Goal: Information Seeking & Learning: Learn about a topic

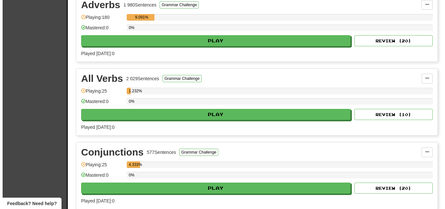
scroll to position [424, 0]
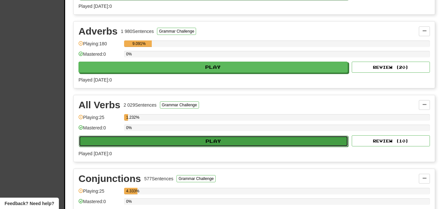
click at [219, 142] on button "Play" at bounding box center [214, 141] width 270 height 11
select select "**"
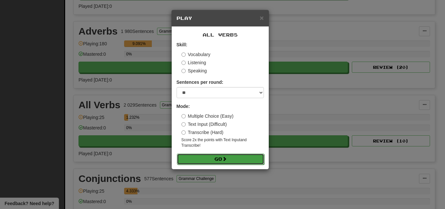
click at [220, 159] on button "Go" at bounding box center [220, 159] width 87 height 11
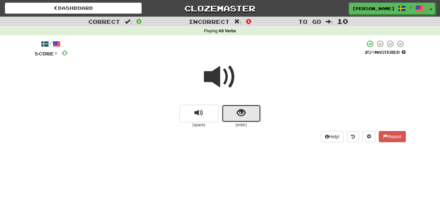
click at [257, 112] on button "show sentence" at bounding box center [241, 114] width 39 height 18
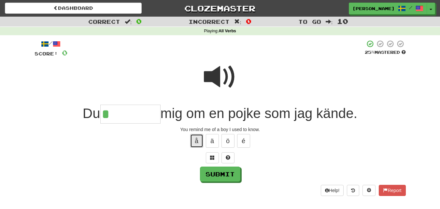
click at [200, 142] on button "å" at bounding box center [196, 141] width 13 height 14
type input "********"
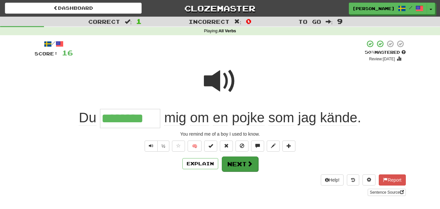
drag, startPoint x: 249, startPoint y: 172, endPoint x: 248, endPoint y: 165, distance: 7.3
click at [249, 172] on div "/ Score: 16 + 16 50 % Mastered Review: 2025-08-31 Du ******** mig om en pojke s…" at bounding box center [221, 118] width 372 height 156
click at [247, 164] on span at bounding box center [250, 163] width 6 height 6
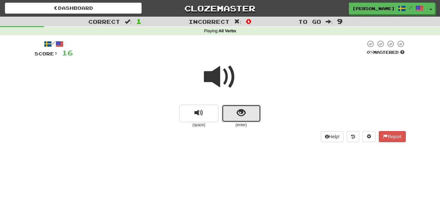
click at [239, 115] on span "show sentence" at bounding box center [241, 113] width 9 height 9
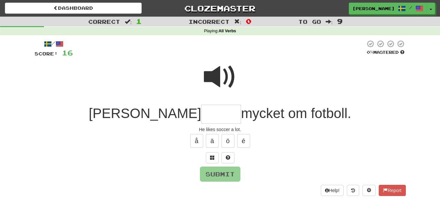
click at [225, 80] on span at bounding box center [220, 77] width 33 height 33
click at [201, 114] on input "text" at bounding box center [221, 114] width 40 height 19
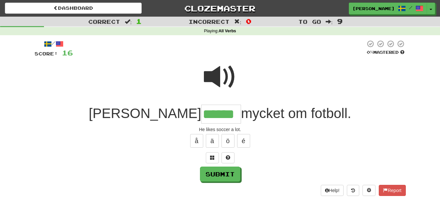
type input "******"
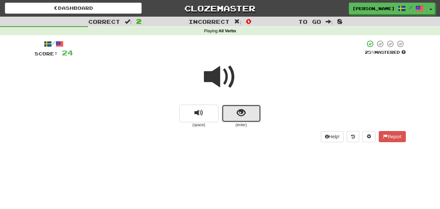
click at [237, 119] on button "show sentence" at bounding box center [241, 114] width 39 height 18
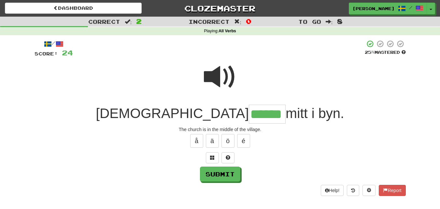
type input "******"
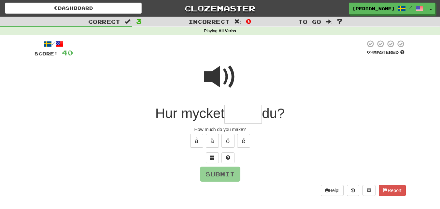
type input "*"
click at [219, 80] on span at bounding box center [220, 77] width 33 height 33
click at [252, 116] on input "text" at bounding box center [243, 114] width 37 height 19
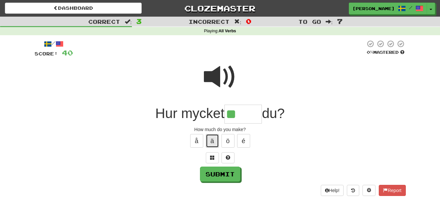
click at [210, 146] on button "ä" at bounding box center [212, 141] width 13 height 14
type input "******"
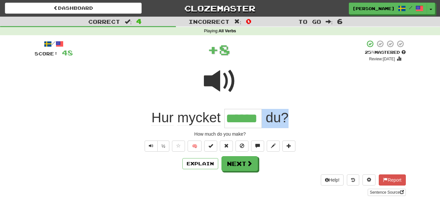
drag, startPoint x: 290, startPoint y: 116, endPoint x: 249, endPoint y: 118, distance: 40.8
click at [249, 118] on div "Hur mycket ****** du ?" at bounding box center [221, 118] width 372 height 19
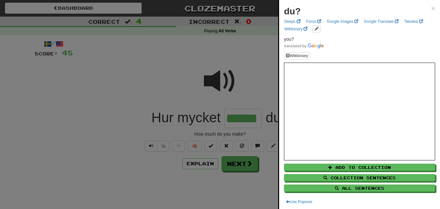
click at [185, 180] on div at bounding box center [220, 104] width 440 height 209
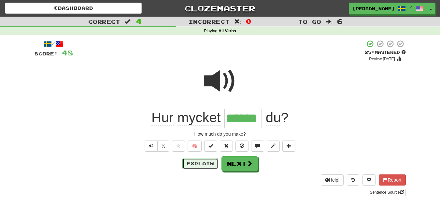
click at [195, 166] on button "Explain" at bounding box center [201, 163] width 36 height 11
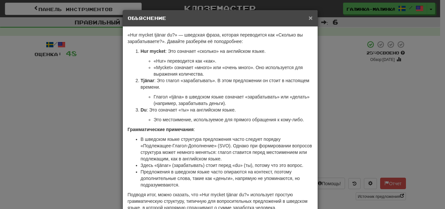
click at [309, 18] on font "×" at bounding box center [311, 17] width 4 height 7
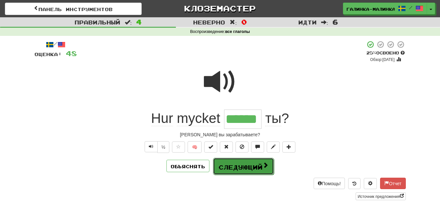
click at [226, 165] on font "Следующий" at bounding box center [241, 167] width 44 height 7
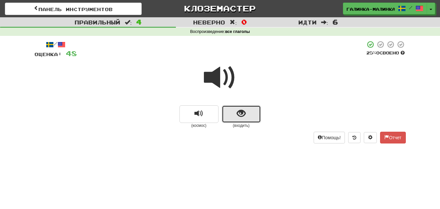
click at [232, 114] on button "показать предложение" at bounding box center [241, 114] width 39 height 18
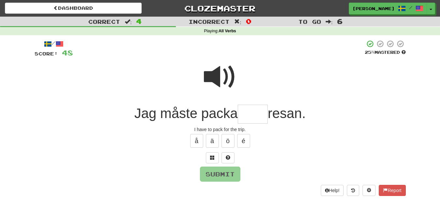
click at [258, 116] on input "text" at bounding box center [253, 114] width 30 height 19
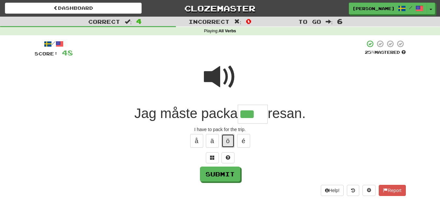
click at [230, 142] on button "ö" at bounding box center [228, 141] width 13 height 14
type input "*****"
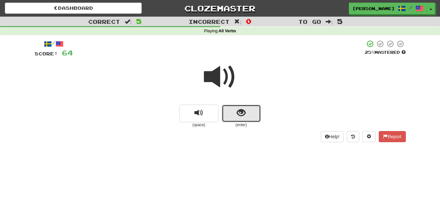
click at [247, 114] on button "show sentence" at bounding box center [241, 114] width 39 height 18
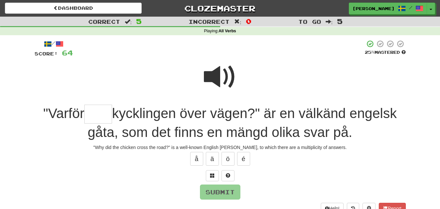
click at [219, 79] on span at bounding box center [220, 77] width 33 height 33
click at [101, 119] on input "text" at bounding box center [98, 114] width 28 height 19
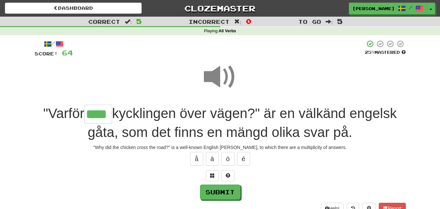
type input "****"
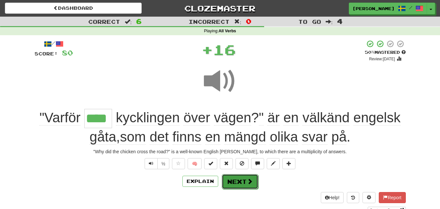
click at [230, 184] on button "Next" at bounding box center [240, 181] width 37 height 15
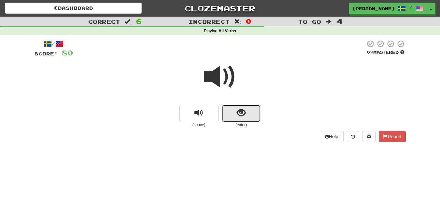
click at [238, 119] on button "show sentence" at bounding box center [241, 114] width 39 height 18
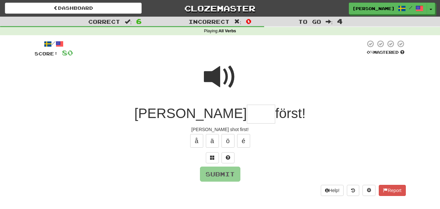
type input "*"
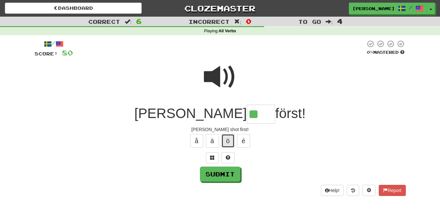
click at [227, 139] on button "ö" at bounding box center [228, 141] width 13 height 14
type input "****"
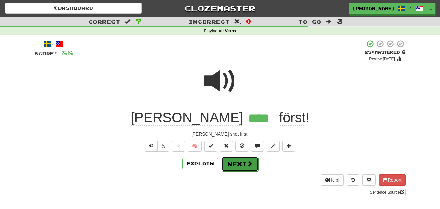
click at [240, 167] on button "Next" at bounding box center [240, 163] width 37 height 15
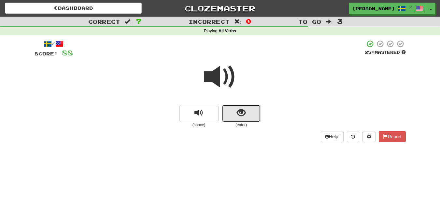
click at [233, 110] on button "show sentence" at bounding box center [241, 114] width 39 height 18
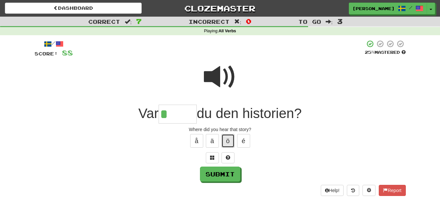
click at [230, 139] on button "ö" at bounding box center [228, 141] width 13 height 14
type input "*****"
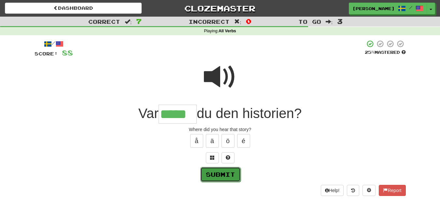
click at [229, 175] on button "Submit" at bounding box center [220, 174] width 40 height 15
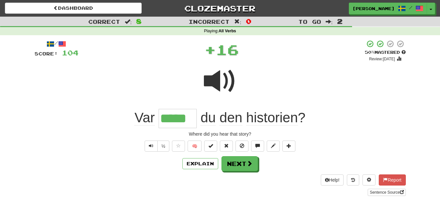
click at [229, 175] on div "Help! Report Sentence Source" at bounding box center [221, 185] width 372 height 22
click at [238, 168] on button "Next" at bounding box center [240, 163] width 37 height 15
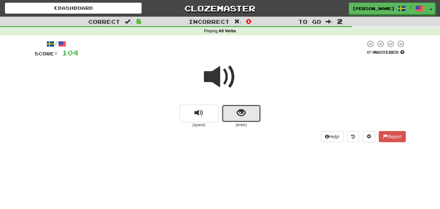
click at [241, 120] on button "show sentence" at bounding box center [241, 114] width 39 height 18
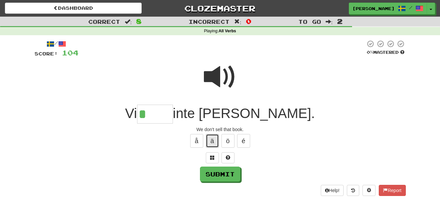
click at [213, 141] on button "ä" at bounding box center [212, 141] width 13 height 14
type input "******"
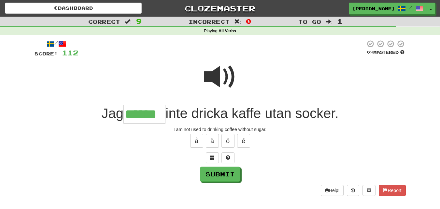
type input "******"
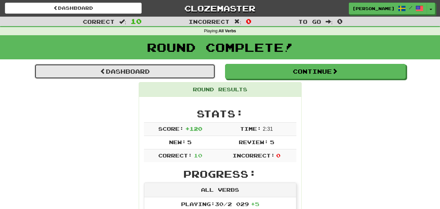
click at [166, 74] on link "Dashboard" at bounding box center [125, 71] width 181 height 15
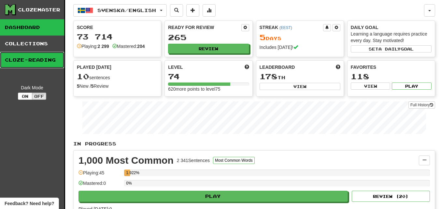
click at [40, 61] on link "Cloze-Reading" at bounding box center [32, 60] width 64 height 16
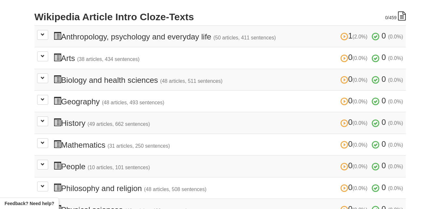
scroll to position [130, 0]
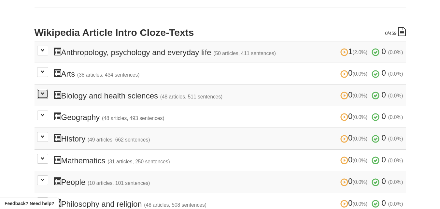
click at [44, 93] on span at bounding box center [43, 94] width 4 height 4
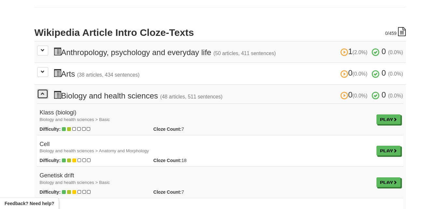
click at [45, 93] on button at bounding box center [42, 94] width 11 height 10
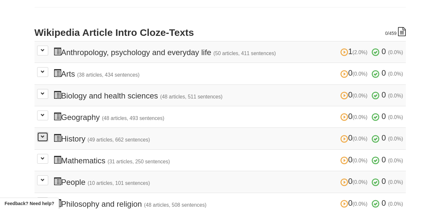
click at [42, 139] on button at bounding box center [42, 137] width 11 height 10
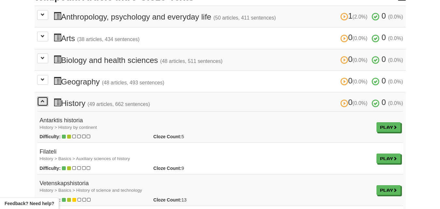
scroll to position [163, 0]
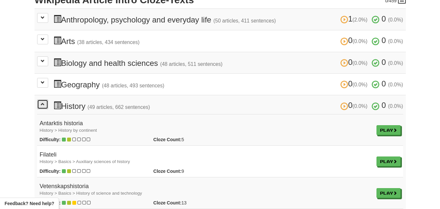
click at [46, 104] on button at bounding box center [42, 104] width 11 height 10
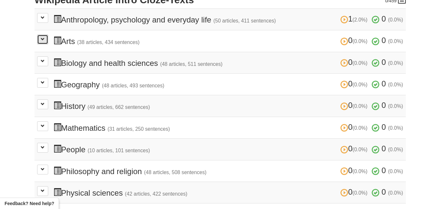
click at [43, 42] on button at bounding box center [42, 40] width 11 height 10
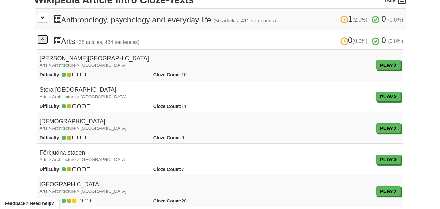
click at [43, 42] on button at bounding box center [42, 40] width 11 height 10
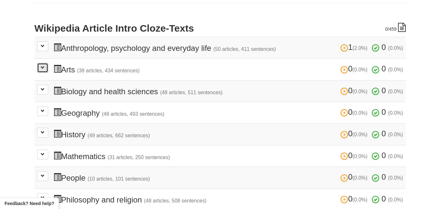
scroll to position [98, 0]
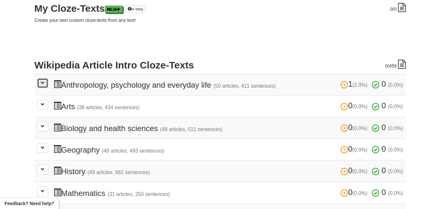
click at [43, 84] on span at bounding box center [43, 83] width 4 height 4
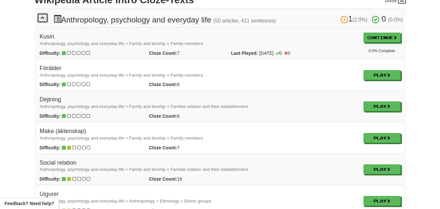
scroll to position [196, 0]
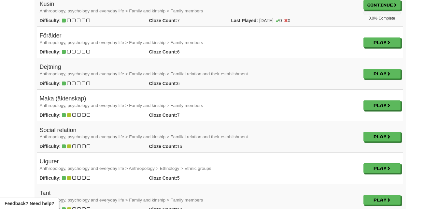
click at [49, 66] on h4 "Dejtning Anthropology, psychology and everyday life > Family and kinship > Fami…" at bounding box center [199, 70] width 319 height 13
click at [373, 76] on link "Play" at bounding box center [382, 74] width 37 height 10
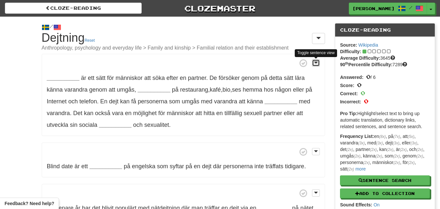
click at [315, 65] on span at bounding box center [316, 62] width 4 height 5
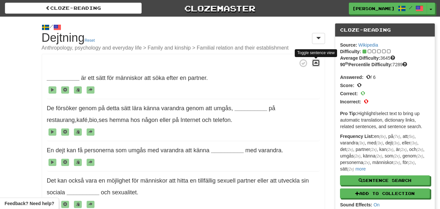
click at [315, 65] on span at bounding box center [316, 62] width 4 height 5
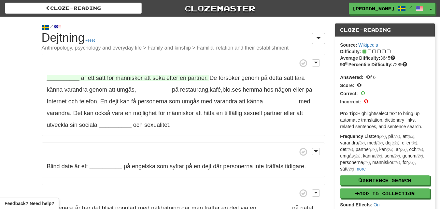
click at [58, 76] on strong "__________" at bounding box center [63, 78] width 33 height 7
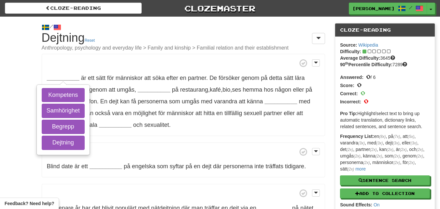
click at [11, 73] on div "/ Cloze-Reading Dejtning Reset Anthropology, psychology and everyday life > Fam…" at bounding box center [220, 133] width 440 height 232
click at [318, 60] on button at bounding box center [316, 62] width 8 height 7
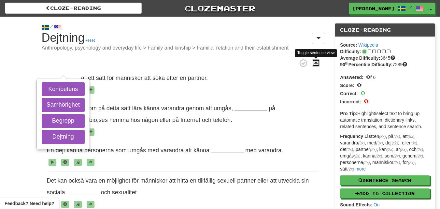
click at [318, 60] on button at bounding box center [316, 62] width 8 height 7
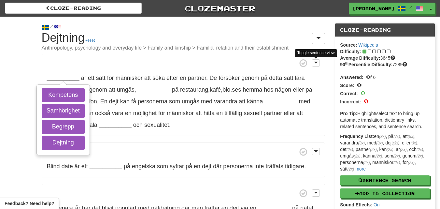
click at [106, 61] on span at bounding box center [183, 63] width 273 height 8
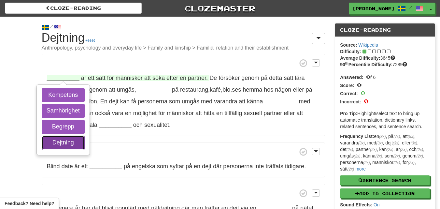
click at [77, 141] on button "Dejtning" at bounding box center [63, 143] width 43 height 14
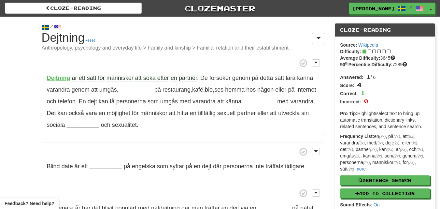
drag, startPoint x: 265, startPoint y: 59, endPoint x: 16, endPoint y: 122, distance: 256.7
click at [16, 122] on div "/ Cloze-Reading Dejtning Reset Anthropology, psychology and everyday life > Fam…" at bounding box center [220, 133] width 440 height 232
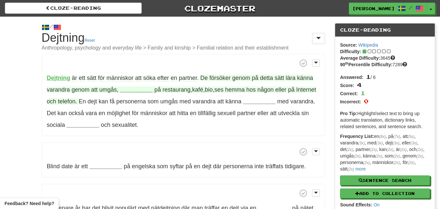
click at [143, 91] on strong "__________" at bounding box center [136, 89] width 33 height 7
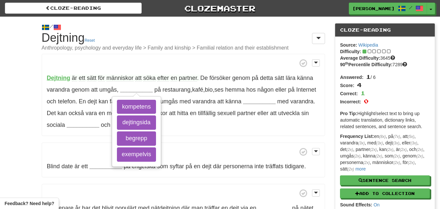
drag, startPoint x: 183, startPoint y: 131, endPoint x: 49, endPoint y: 141, distance: 133.7
click at [49, 141] on div "Dejtning är ett sätt för människor att söka efter en partner . De försöker geno…" at bounding box center [184, 142] width 284 height 177
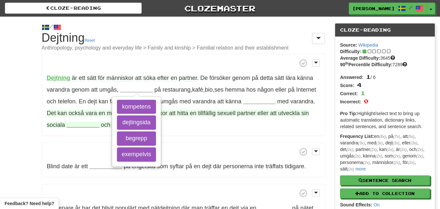
click at [99, 124] on strong "__________" at bounding box center [83, 125] width 33 height 7
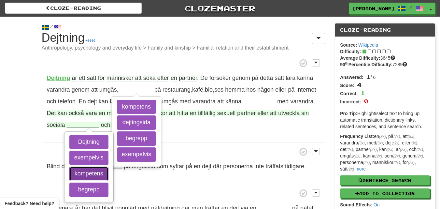
click at [109, 175] on button "kompetens" at bounding box center [88, 174] width 39 height 14
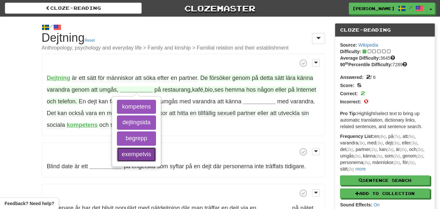
click at [133, 157] on button "exempelvis" at bounding box center [136, 154] width 39 height 14
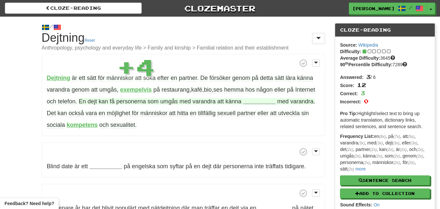
click at [276, 102] on strong "__________" at bounding box center [259, 101] width 33 height 7
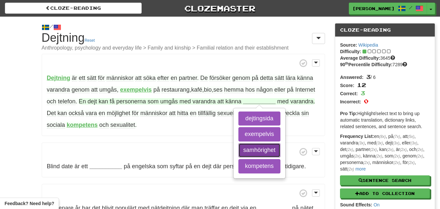
click at [281, 153] on button "samhörighet" at bounding box center [260, 150] width 42 height 14
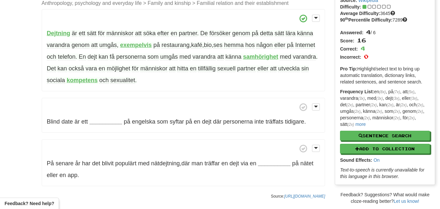
scroll to position [65, 0]
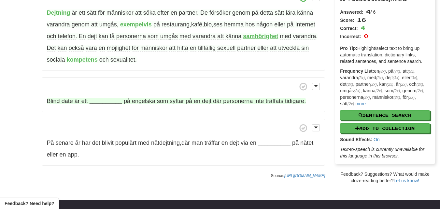
click at [103, 103] on strong "__________" at bounding box center [106, 101] width 33 height 7
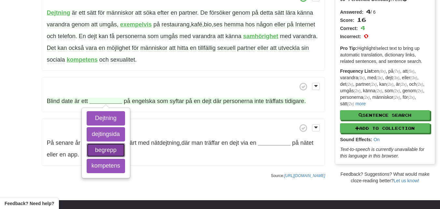
click at [103, 151] on button "begrepp" at bounding box center [106, 150] width 38 height 14
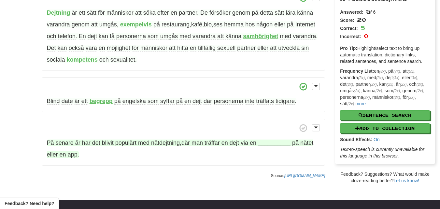
click at [280, 143] on strong "__________" at bounding box center [274, 142] width 33 height 7
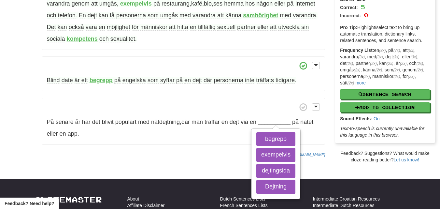
scroll to position [98, 0]
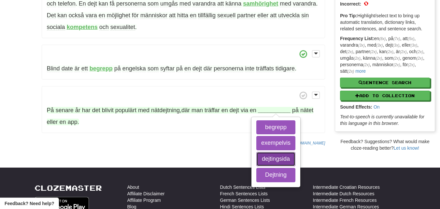
click at [262, 159] on button "dejtingsida" at bounding box center [275, 159] width 39 height 14
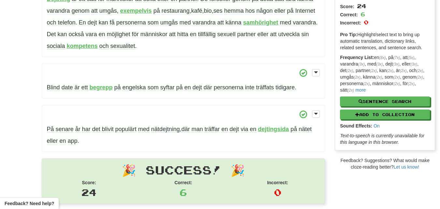
scroll to position [132, 0]
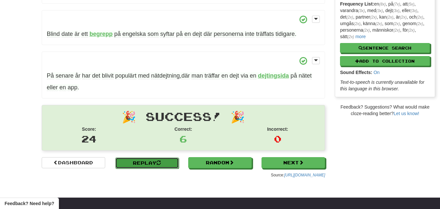
click at [147, 166] on link "Replay" at bounding box center [147, 162] width 64 height 11
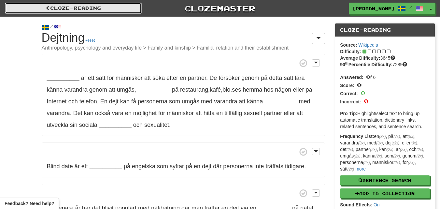
click at [95, 12] on link "Cloze-Reading" at bounding box center [73, 8] width 137 height 11
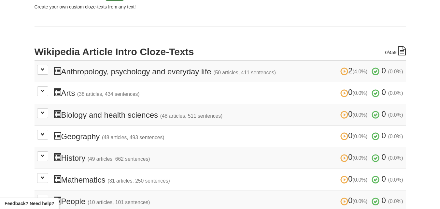
scroll to position [130, 0]
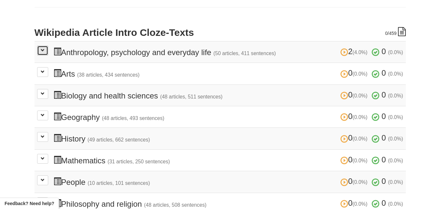
click at [46, 52] on button at bounding box center [42, 51] width 11 height 10
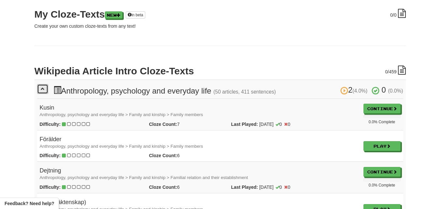
scroll to position [98, 0]
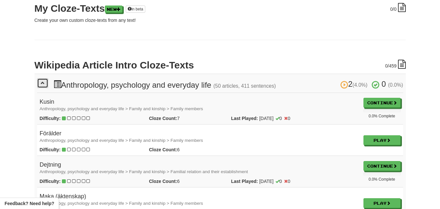
click at [41, 83] on span at bounding box center [43, 83] width 4 height 4
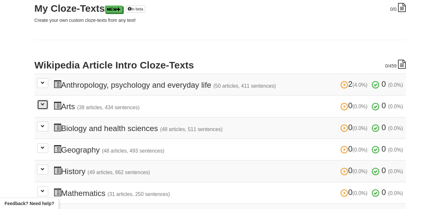
click at [44, 102] on span at bounding box center [43, 104] width 4 height 4
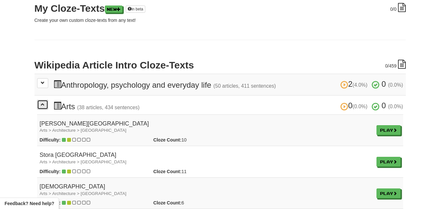
click at [42, 105] on span at bounding box center [43, 104] width 4 height 4
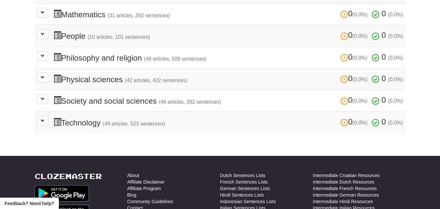
scroll to position [293, 0]
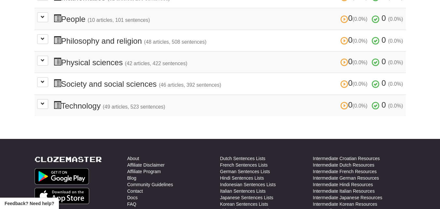
click at [41, 109] on td "0 (0.0%) 0 (0.0%) Technology (49 articles, 523 sentences) 0 (0.0%) 0 (0.0%) Loa…" at bounding box center [221, 106] width 372 height 22
click at [42, 105] on span at bounding box center [43, 104] width 4 height 4
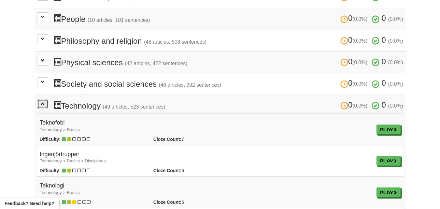
click at [42, 105] on span at bounding box center [43, 104] width 4 height 4
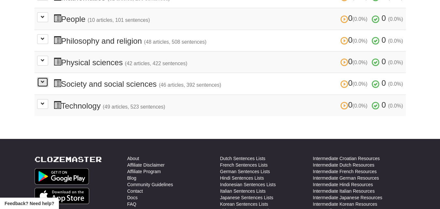
click at [41, 83] on span at bounding box center [43, 82] width 4 height 4
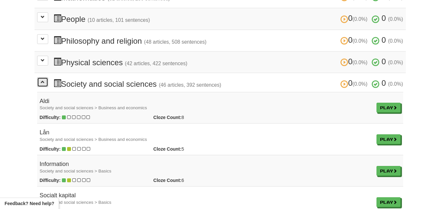
click at [43, 81] on span at bounding box center [43, 82] width 4 height 4
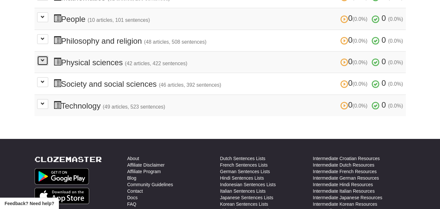
click at [41, 61] on span at bounding box center [43, 60] width 4 height 4
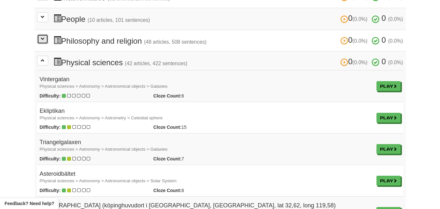
click at [38, 44] on button at bounding box center [42, 39] width 11 height 10
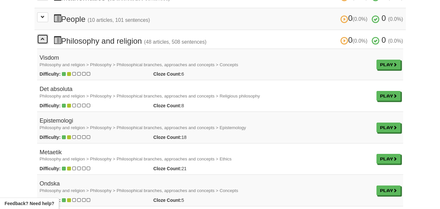
click at [38, 43] on button at bounding box center [42, 39] width 11 height 10
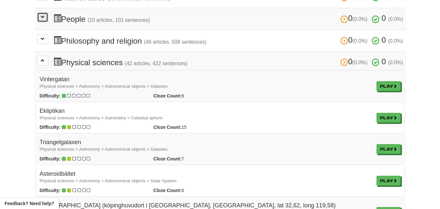
click at [40, 14] on button at bounding box center [42, 17] width 11 height 10
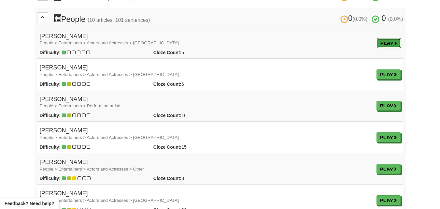
click at [387, 41] on link "Play" at bounding box center [389, 43] width 24 height 10
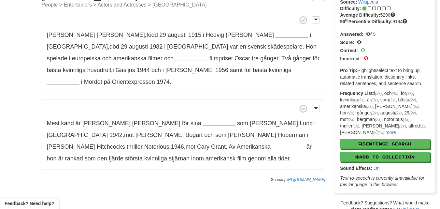
scroll to position [33, 0]
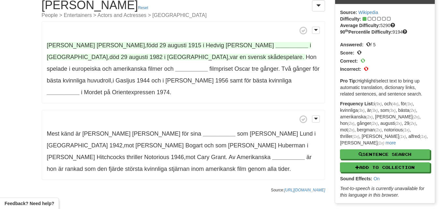
click at [276, 43] on strong "__________" at bounding box center [292, 45] width 33 height 7
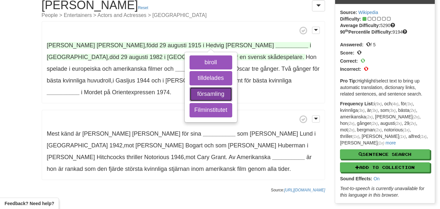
click at [208, 98] on button "församling" at bounding box center [211, 94] width 43 height 14
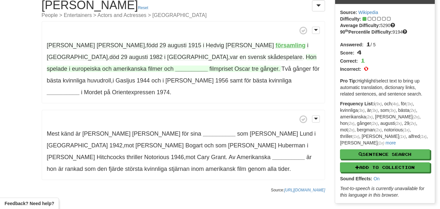
click at [208, 66] on strong "__________" at bounding box center [191, 69] width 33 height 7
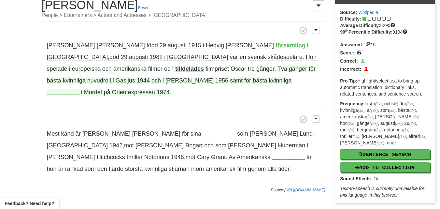
click at [80, 89] on strong "__________" at bounding box center [63, 92] width 33 height 7
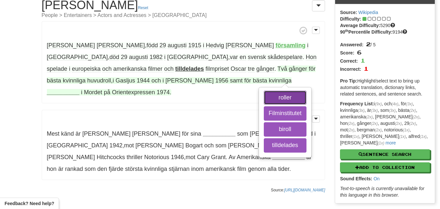
click at [264, 96] on button "roller" at bounding box center [285, 98] width 43 height 14
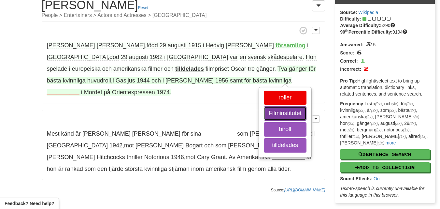
click at [264, 114] on button "Filminstitutet" at bounding box center [285, 113] width 43 height 14
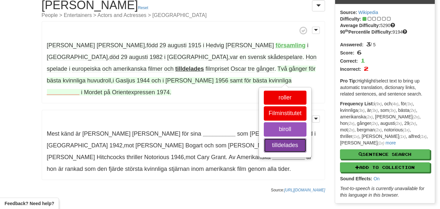
click at [264, 146] on button "tilldelades" at bounding box center [285, 145] width 43 height 14
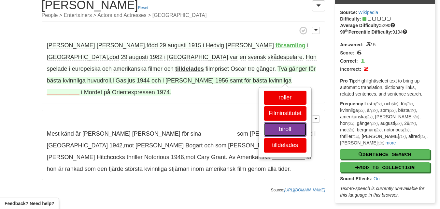
click at [264, 128] on button "biroll" at bounding box center [285, 129] width 43 height 14
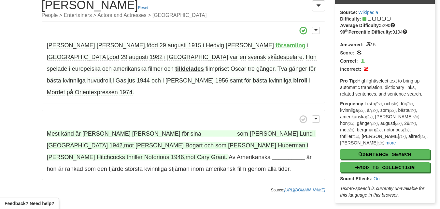
click at [203, 130] on strong "__________" at bounding box center [219, 133] width 33 height 7
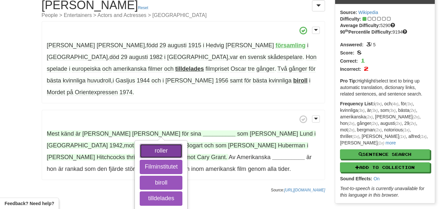
click at [166, 144] on button "roller" at bounding box center [161, 151] width 43 height 14
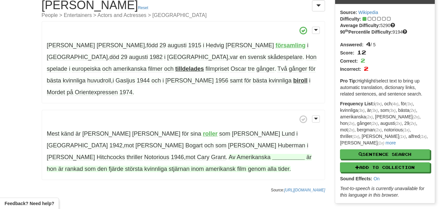
click at [272, 154] on strong "__________" at bounding box center [288, 157] width 33 height 7
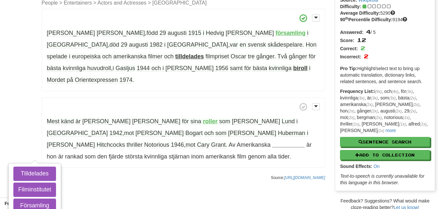
scroll to position [65, 0]
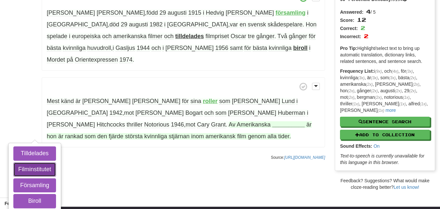
click at [49, 162] on button "Filminstitutet" at bounding box center [34, 169] width 43 height 14
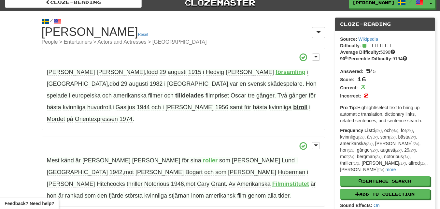
scroll to position [0, 0]
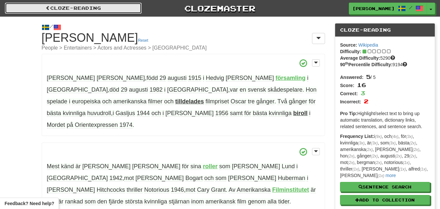
click at [86, 7] on link "Cloze-Reading" at bounding box center [73, 8] width 137 height 11
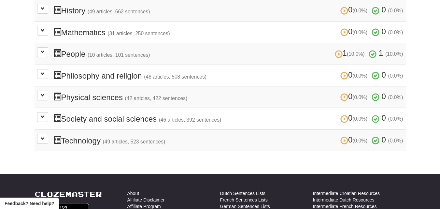
scroll to position [261, 0]
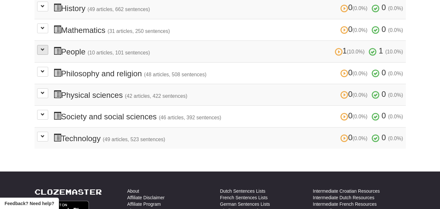
click at [40, 46] on td "1 (10.0%) 1 (10.0%) People (10 articles, 101 sentences) 1 (10.0%) 1 (10.0%) Loa…" at bounding box center [221, 52] width 372 height 22
click at [41, 49] on span at bounding box center [43, 50] width 4 height 4
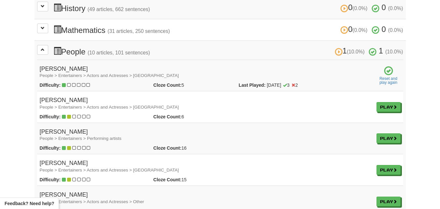
drag, startPoint x: 385, startPoint y: 71, endPoint x: 378, endPoint y: 69, distance: 6.4
click at [384, 71] on span at bounding box center [388, 70] width 9 height 9
click at [335, 52] on span at bounding box center [339, 52] width 8 height 8
click at [392, 109] on link "Play" at bounding box center [389, 107] width 24 height 10
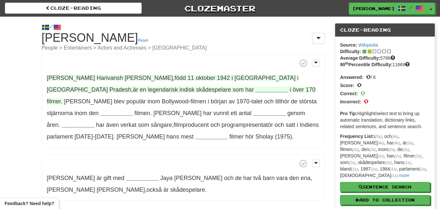
click at [256, 91] on strong "__________" at bounding box center [272, 89] width 33 height 7
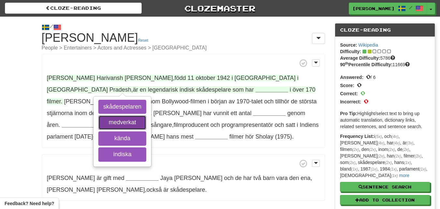
click at [125, 124] on button "medverkat" at bounding box center [122, 122] width 48 height 14
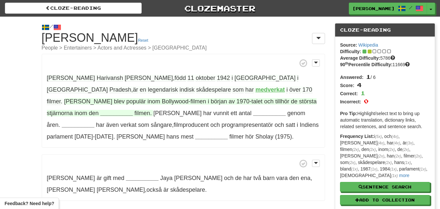
click at [133, 110] on strong "__________" at bounding box center [116, 113] width 33 height 7
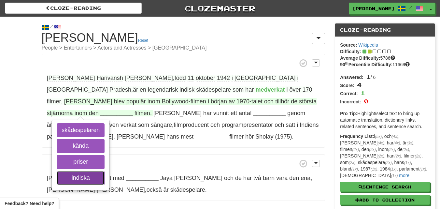
click at [105, 171] on button "indiska" at bounding box center [81, 178] width 48 height 14
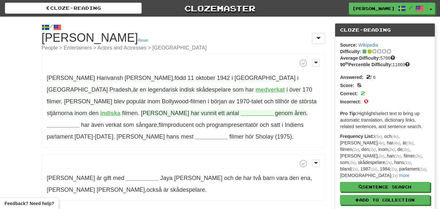
click at [273, 110] on strong "__________" at bounding box center [257, 113] width 33 height 7
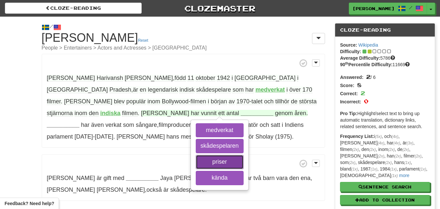
click at [244, 155] on button "priser" at bounding box center [220, 162] width 48 height 14
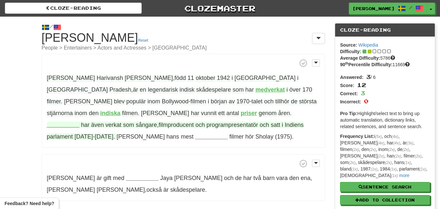
click at [80, 122] on strong "__________" at bounding box center [63, 125] width 33 height 7
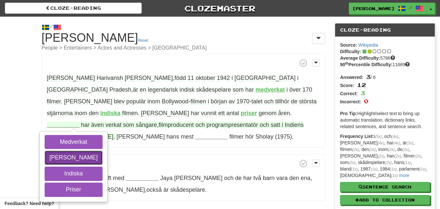
click at [103, 151] on button "Bachchan" at bounding box center [74, 158] width 58 height 14
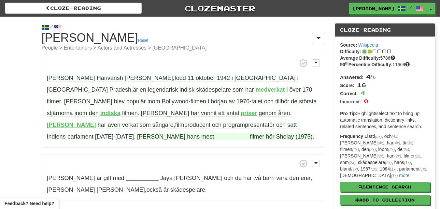
click at [216, 133] on strong "__________" at bounding box center [232, 136] width 33 height 7
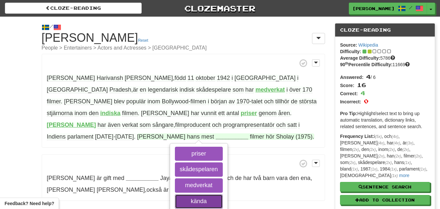
click at [206, 194] on button "kända" at bounding box center [199, 201] width 48 height 14
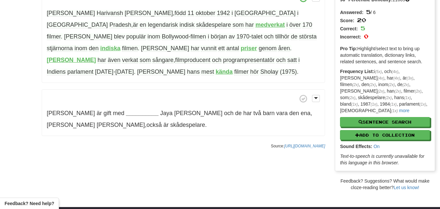
scroll to position [65, 0]
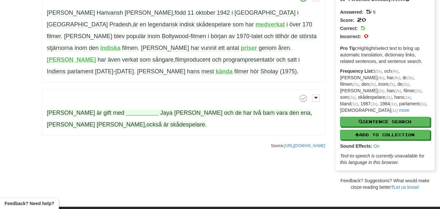
click at [126, 110] on strong "__________" at bounding box center [142, 113] width 33 height 7
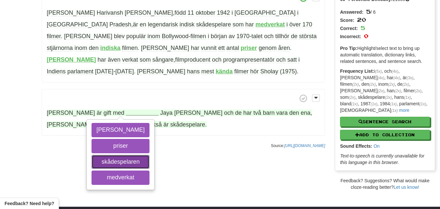
click at [128, 155] on button "skådespelaren" at bounding box center [121, 162] width 58 height 14
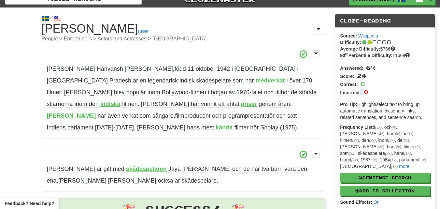
scroll to position [0, 0]
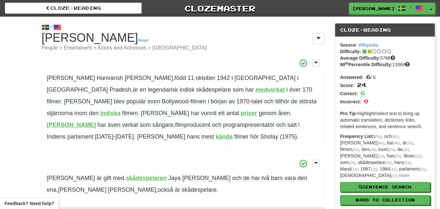
click at [139, 49] on small "People > Entertainers > Actors and Actresses > India" at bounding box center [184, 47] width 284 height 5
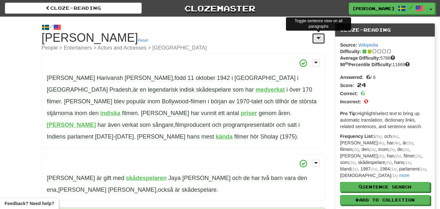
click at [319, 41] on button at bounding box center [318, 38] width 13 height 11
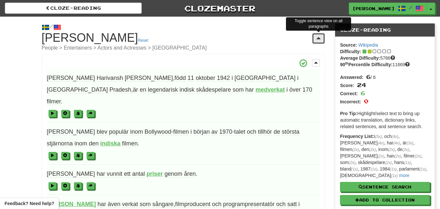
click at [318, 44] on button at bounding box center [318, 38] width 13 height 11
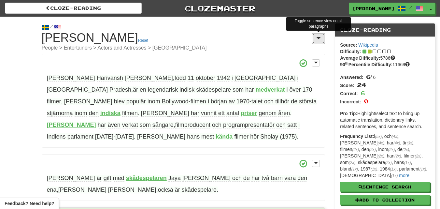
click at [322, 38] on button at bounding box center [318, 38] width 13 height 11
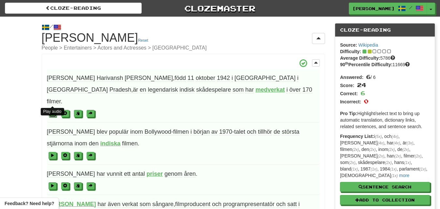
click at [52, 110] on button at bounding box center [53, 113] width 8 height 7
click at [54, 111] on span at bounding box center [53, 113] width 4 height 4
click at [55, 152] on button at bounding box center [53, 155] width 8 height 7
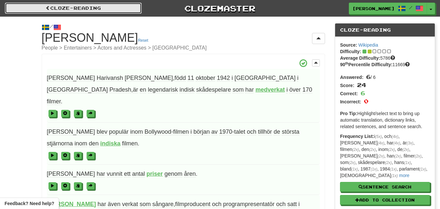
click at [39, 10] on link "Cloze-Reading" at bounding box center [73, 8] width 137 height 11
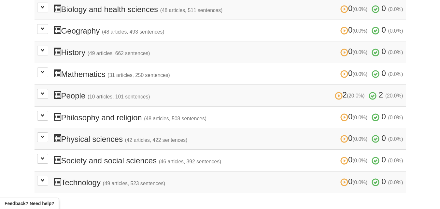
scroll to position [228, 0]
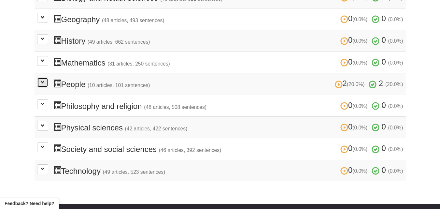
click at [46, 82] on button at bounding box center [42, 83] width 11 height 10
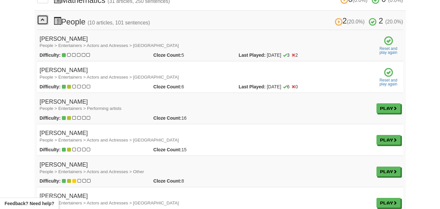
scroll to position [293, 0]
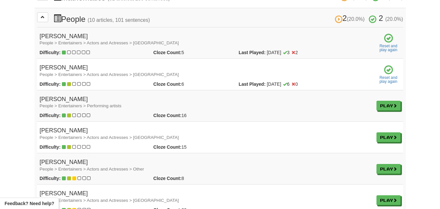
click at [401, 108] on td "Play" at bounding box center [388, 106] width 29 height 32
click at [394, 107] on span at bounding box center [396, 106] width 4 height 4
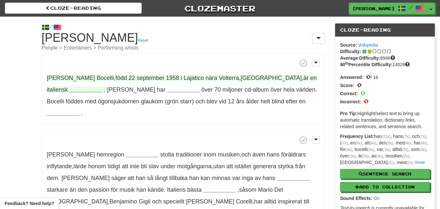
click at [102, 86] on strong "__________" at bounding box center [86, 89] width 33 height 7
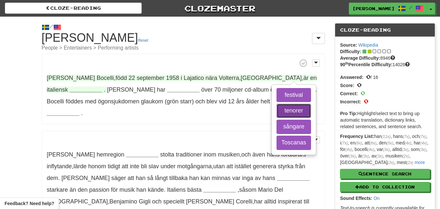
click at [305, 113] on button "tenorer" at bounding box center [294, 111] width 35 height 14
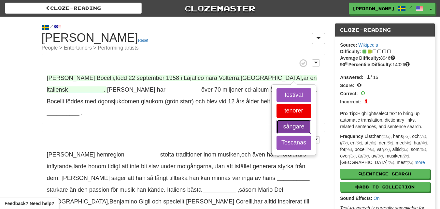
click at [281, 128] on button "sångare" at bounding box center [294, 127] width 35 height 14
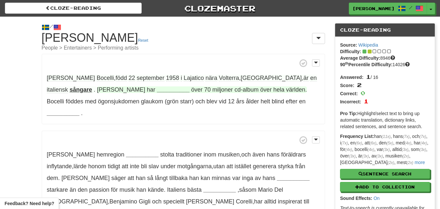
click at [157, 86] on strong "__________" at bounding box center [173, 89] width 33 height 7
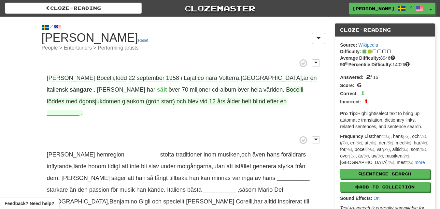
click at [80, 110] on strong "__________" at bounding box center [63, 113] width 33 height 7
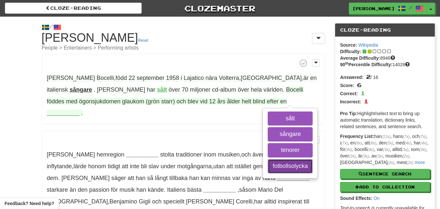
click at [268, 168] on button "fotbollsolycka" at bounding box center [290, 166] width 45 height 14
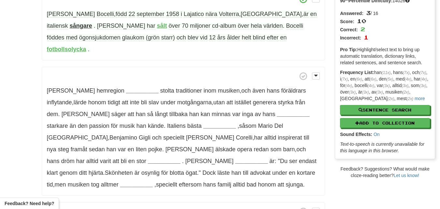
scroll to position [65, 0]
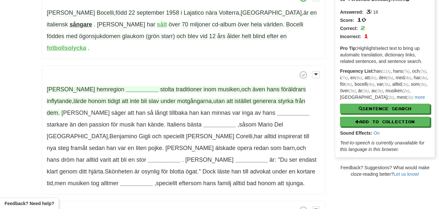
click at [126, 86] on strong "__________" at bounding box center [142, 89] width 33 height 7
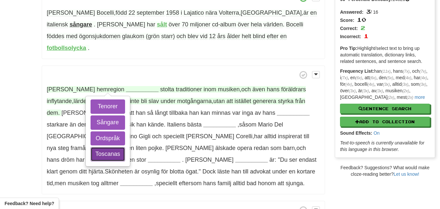
click at [112, 147] on button "Toscanas" at bounding box center [108, 154] width 35 height 14
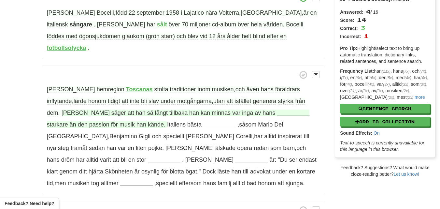
click at [277, 110] on strong "__________" at bounding box center [293, 113] width 33 height 7
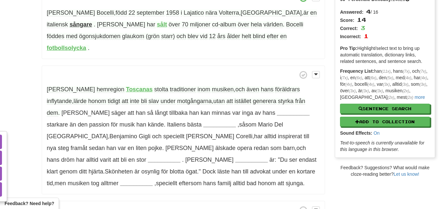
click at [206, 71] on span at bounding box center [183, 75] width 273 height 8
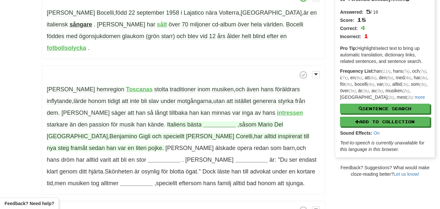
click at [203, 121] on strong "__________" at bounding box center [219, 124] width 33 height 7
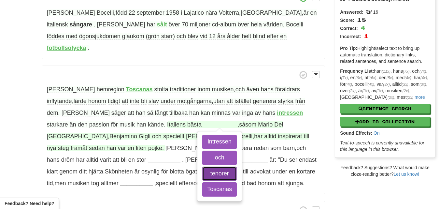
click at [202, 167] on button "tenorer" at bounding box center [219, 174] width 35 height 14
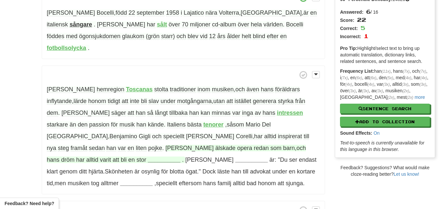
click at [163, 156] on strong "__________" at bounding box center [164, 159] width 33 height 7
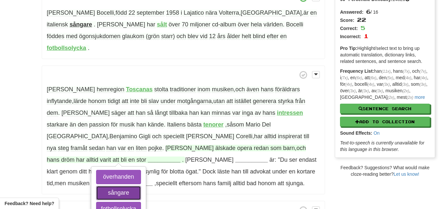
click at [141, 186] on button "sångare" at bounding box center [118, 193] width 45 height 14
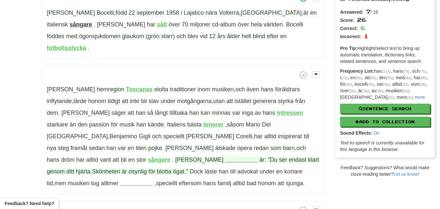
click at [225, 156] on strong "__________" at bounding box center [241, 159] width 33 height 7
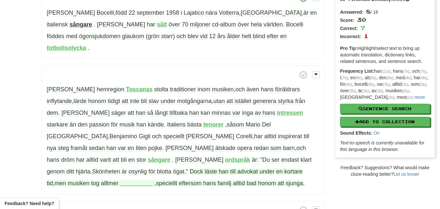
click at [122, 180] on strong "__________" at bounding box center [136, 183] width 33 height 7
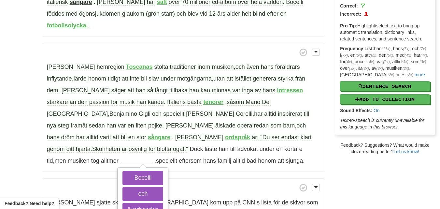
scroll to position [98, 0]
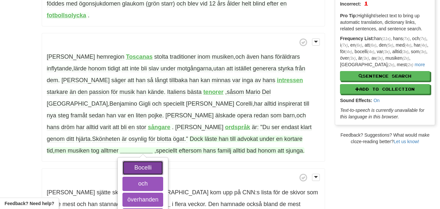
click at [125, 161] on button "Bocelli" at bounding box center [143, 168] width 41 height 14
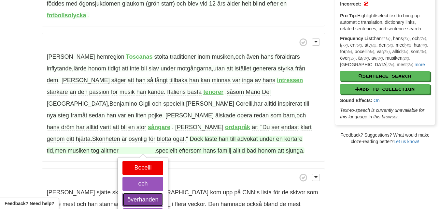
click at [125, 193] on button "överhanden" at bounding box center [143, 200] width 41 height 14
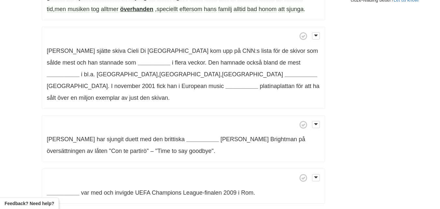
scroll to position [223, 0]
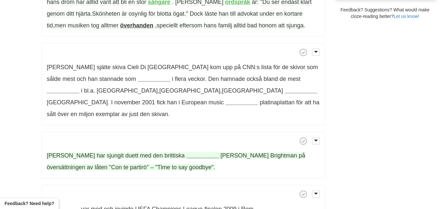
click at [186, 152] on strong "__________" at bounding box center [202, 155] width 33 height 7
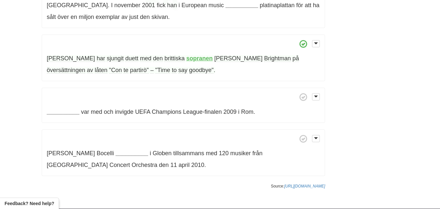
scroll to position [321, 0]
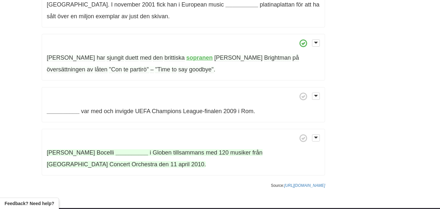
click at [116, 149] on strong "__________" at bounding box center [132, 152] width 33 height 7
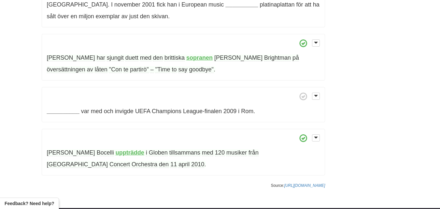
scroll to position [288, 0]
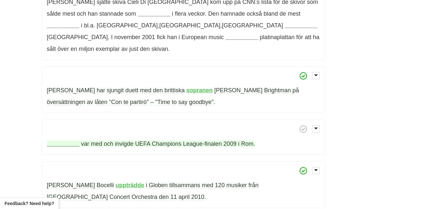
click at [62, 140] on strong "__________" at bounding box center [63, 143] width 33 height 7
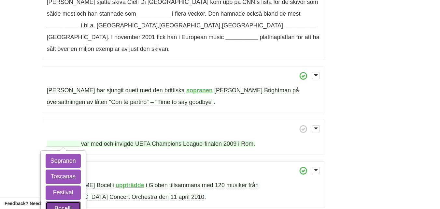
click at [77, 201] on button "Bocelli" at bounding box center [63, 208] width 35 height 14
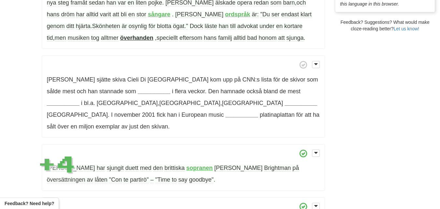
scroll to position [190, 0]
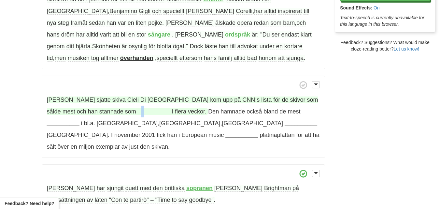
click at [138, 108] on strong "__________" at bounding box center [154, 111] width 33 height 7
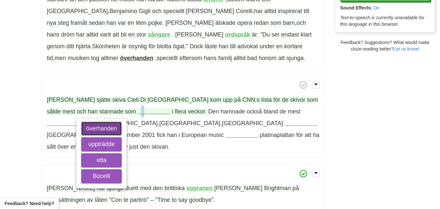
click at [107, 122] on button "överhanden" at bounding box center [101, 129] width 41 height 14
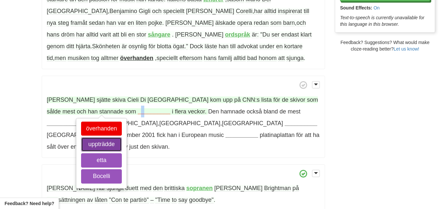
click at [106, 137] on button "uppträdde" at bounding box center [101, 144] width 41 height 14
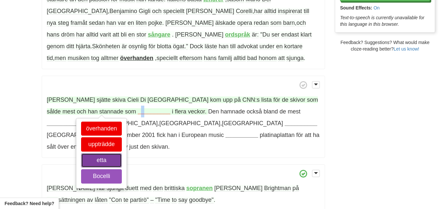
click at [113, 153] on button "etta" at bounding box center [101, 160] width 41 height 14
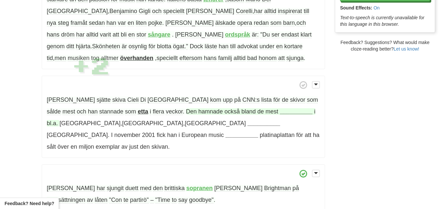
click at [280, 108] on strong "__________" at bounding box center [296, 111] width 33 height 7
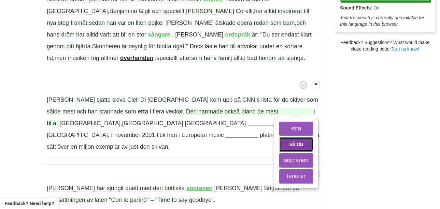
click at [279, 137] on button "sålda" at bounding box center [296, 144] width 34 height 14
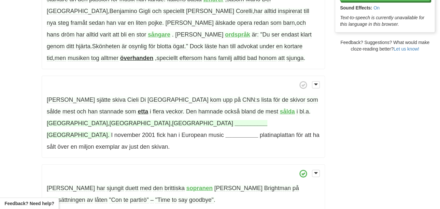
click at [235, 120] on strong "__________" at bounding box center [251, 123] width 33 height 7
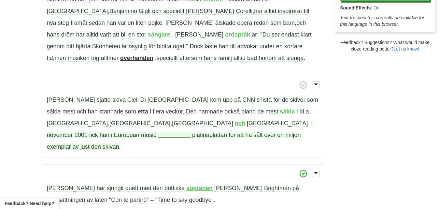
click at [191, 132] on strong "__________" at bounding box center [174, 135] width 33 height 7
click at [428, 165] on button "festival" at bounding box center [442, 172] width 28 height 14
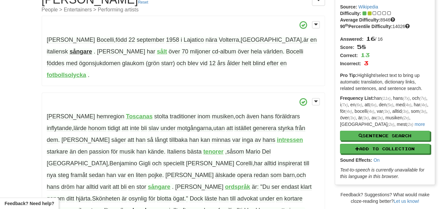
scroll to position [0, 0]
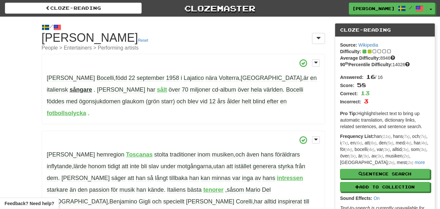
click at [80, 50] on small "People > Entertainers > Performing artists" at bounding box center [184, 47] width 284 height 5
click at [48, 47] on small "People > Entertainers > Performing artists" at bounding box center [184, 47] width 284 height 5
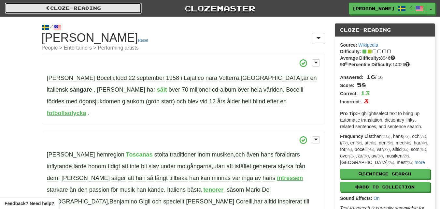
click at [55, 9] on link "Cloze-Reading" at bounding box center [73, 8] width 137 height 11
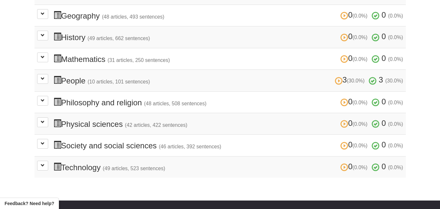
scroll to position [196, 0]
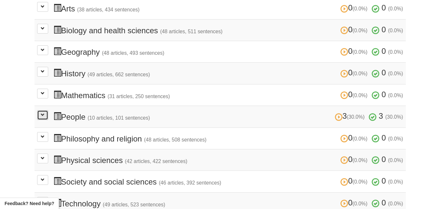
click at [38, 114] on button at bounding box center [42, 115] width 11 height 10
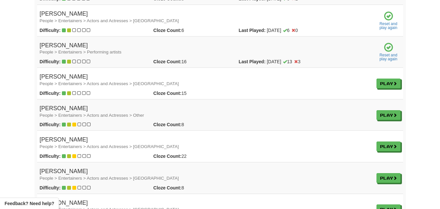
scroll to position [359, 0]
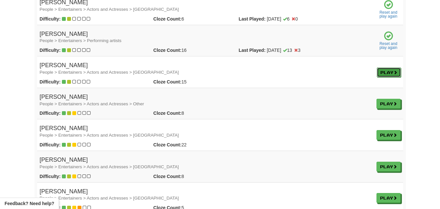
click at [390, 71] on link "Play" at bounding box center [389, 72] width 24 height 10
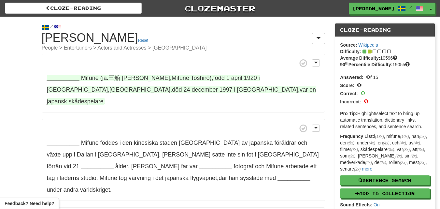
click at [60, 75] on strong "__________" at bounding box center [63, 78] width 33 height 7
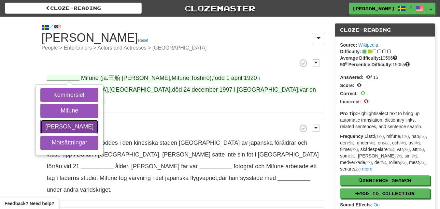
click at [73, 124] on button "[PERSON_NAME]" at bounding box center [69, 127] width 58 height 14
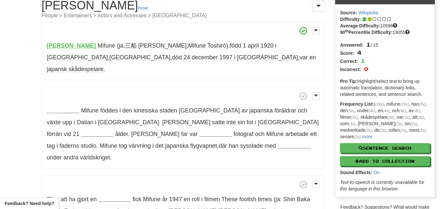
scroll to position [33, 0]
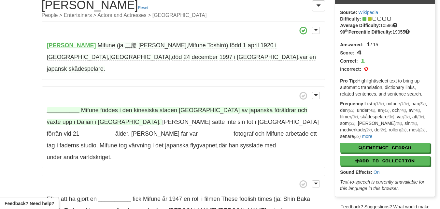
click at [55, 107] on strong "__________" at bounding box center [63, 110] width 33 height 7
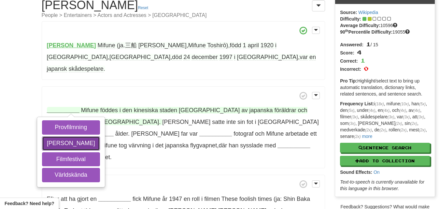
click at [70, 136] on button "[PERSON_NAME]" at bounding box center [71, 143] width 58 height 14
